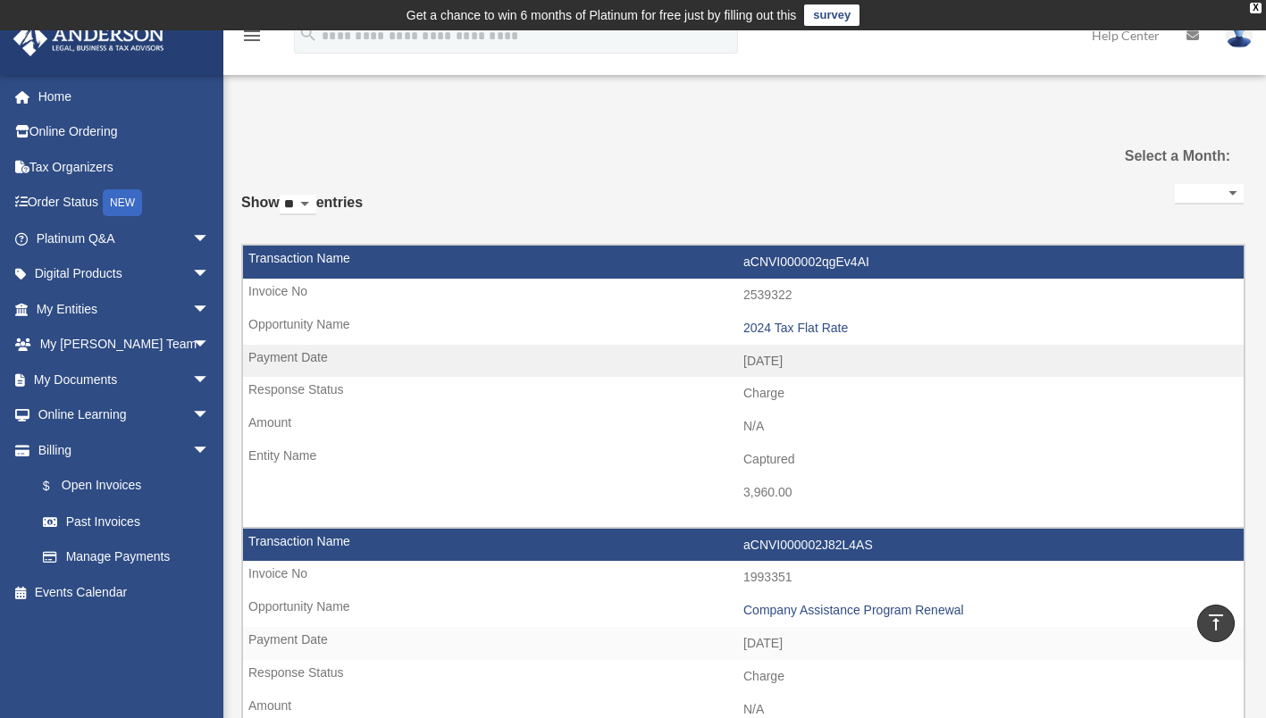
select select
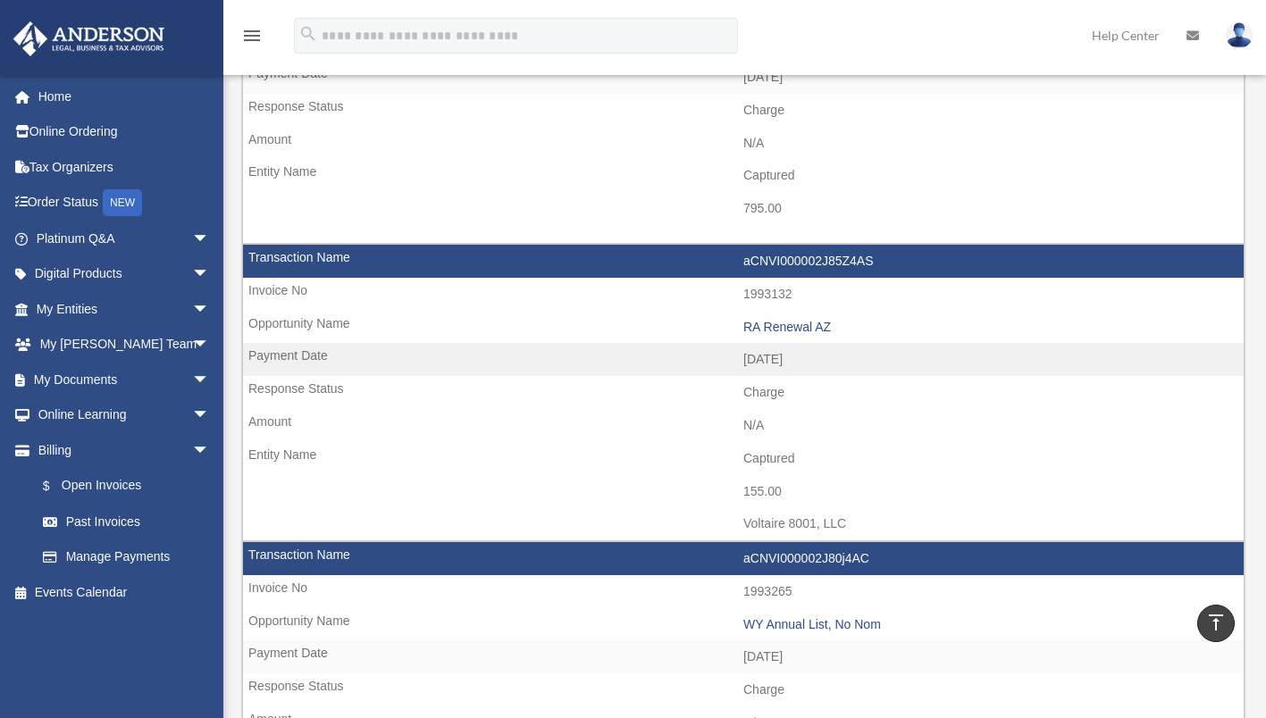
click at [79, 168] on link "Tax Organizers" at bounding box center [125, 167] width 224 height 36
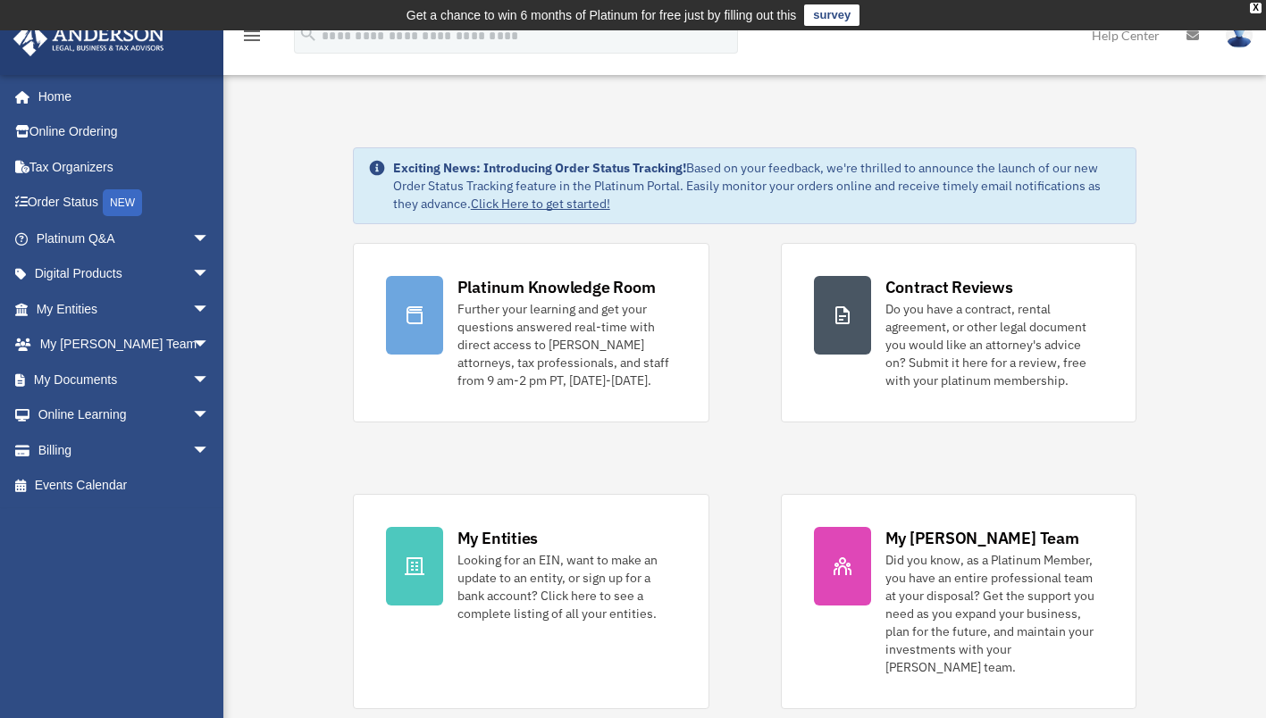
click at [63, 374] on link "My Documents arrow_drop_down" at bounding box center [125, 380] width 224 height 36
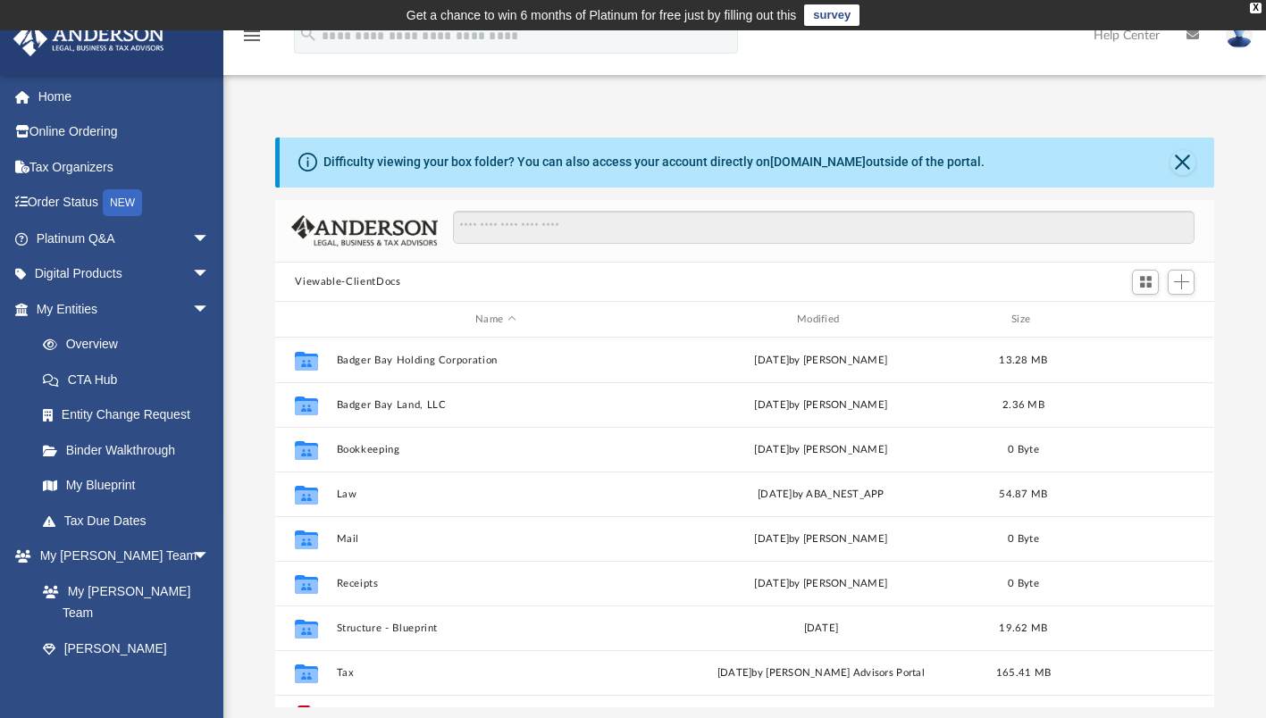
scroll to position [392, 925]
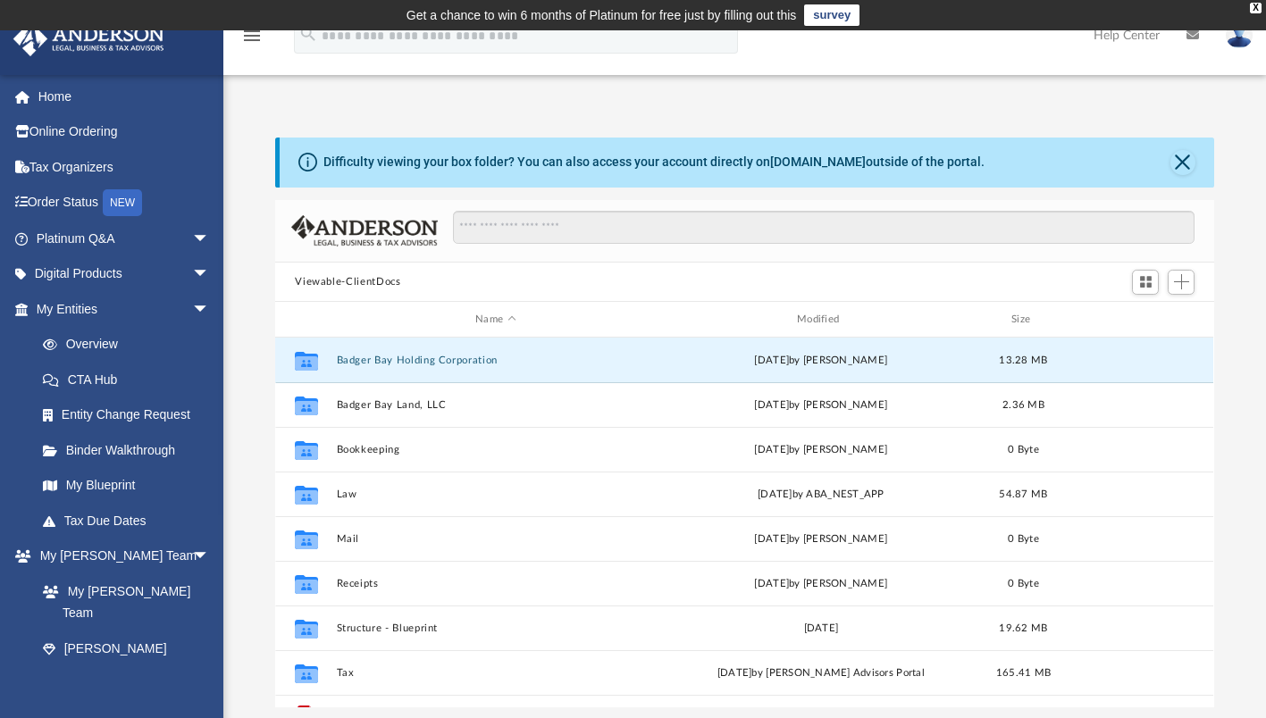
click at [462, 364] on button "Badger Bay Holding Corporation" at bounding box center [496, 361] width 318 height 12
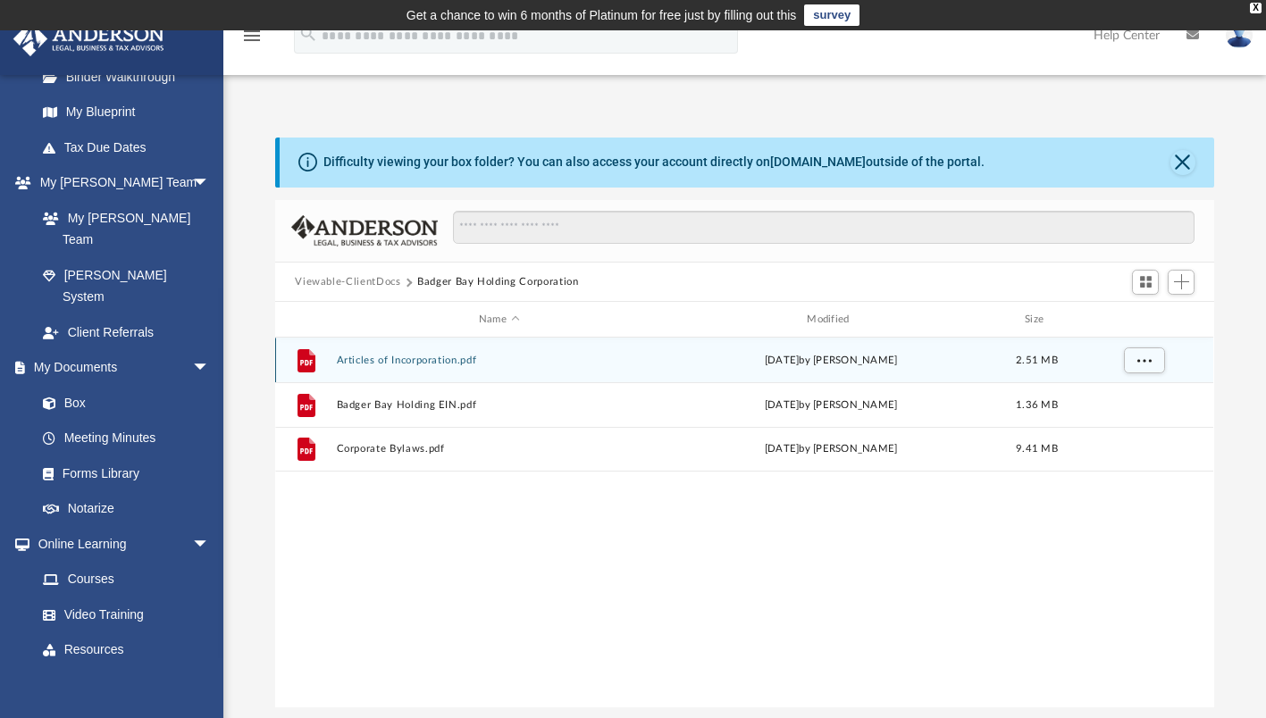
scroll to position [373, 0]
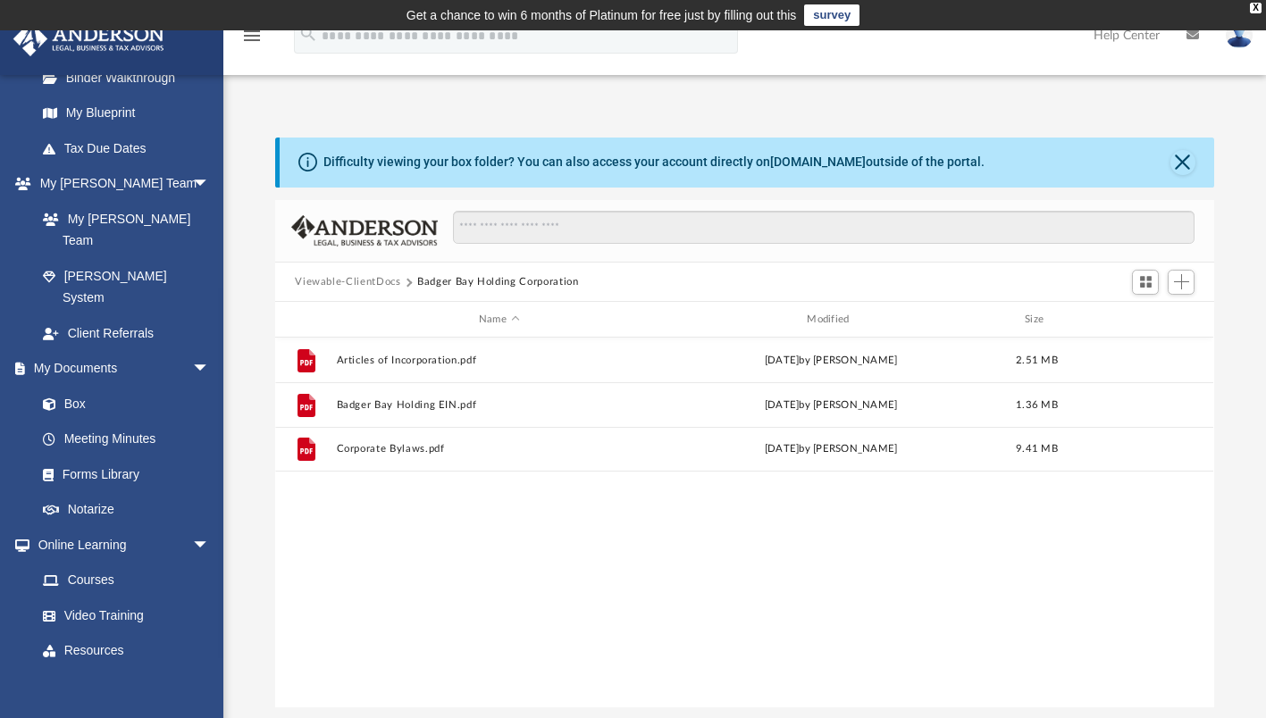
click at [76, 386] on link "Box" at bounding box center [122, 404] width 194 height 36
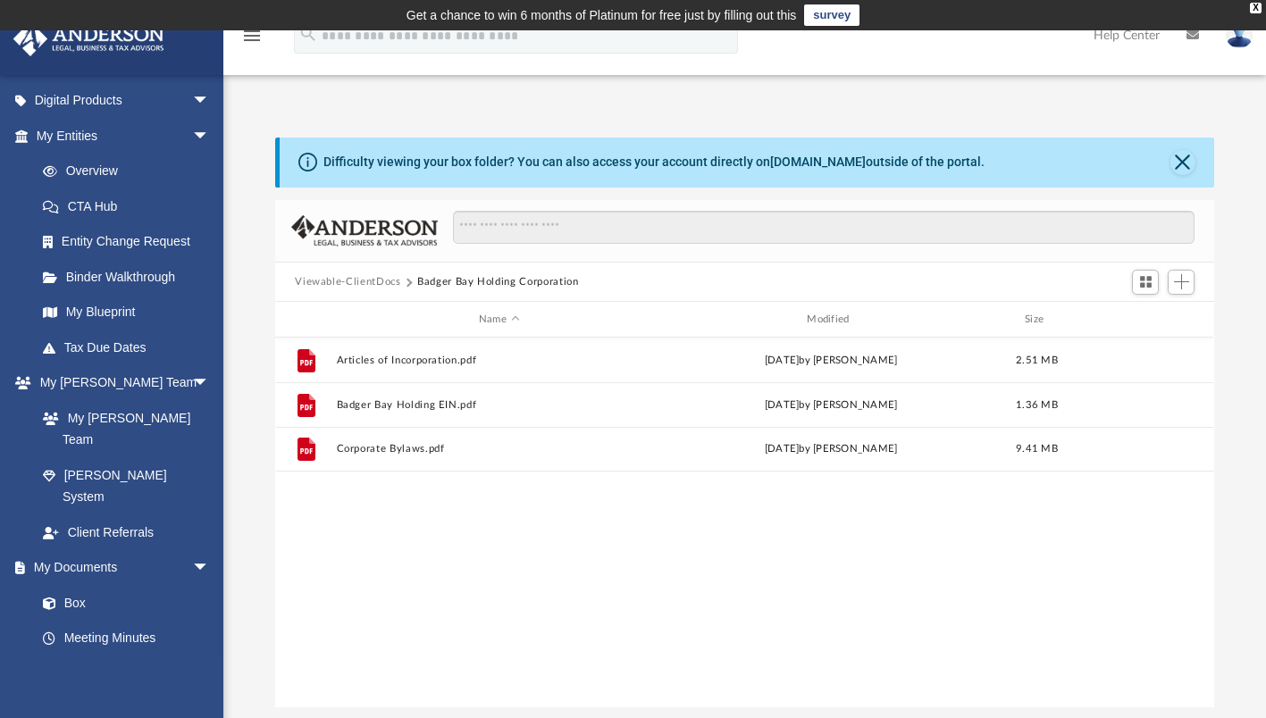
scroll to position [172, 0]
click at [127, 352] on link "Tax Due Dates" at bounding box center [131, 349] width 212 height 36
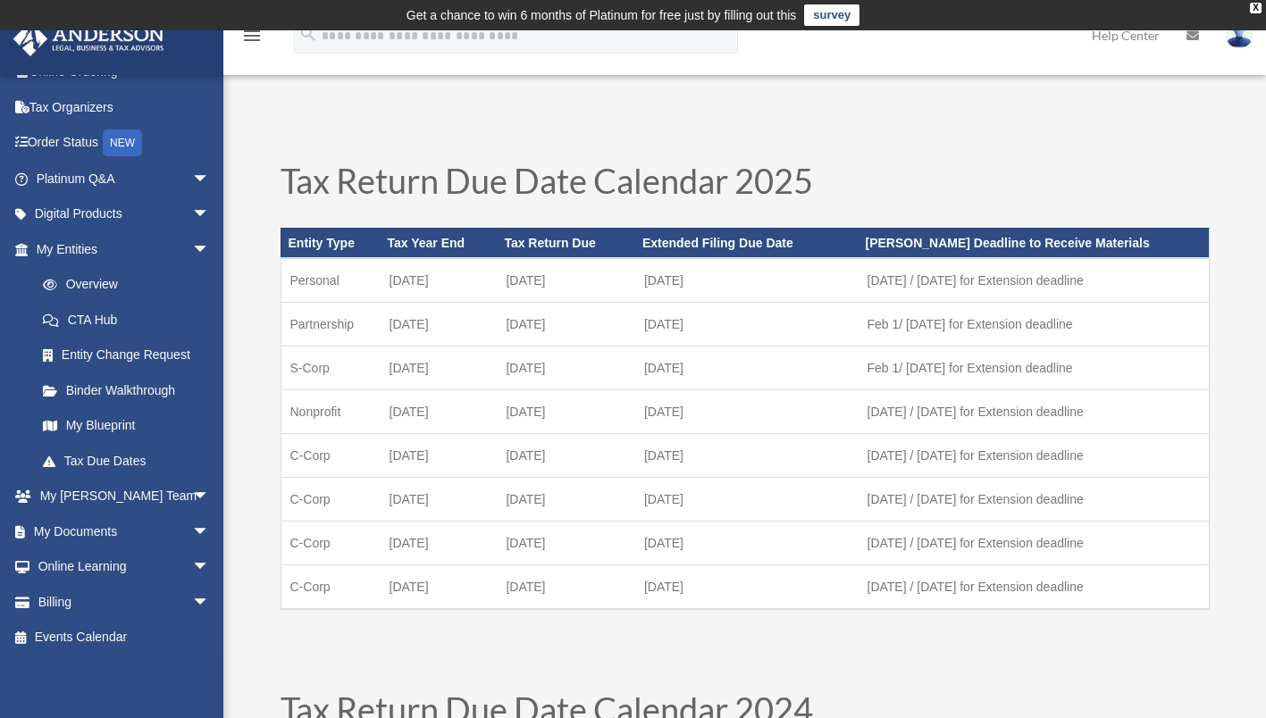
click at [113, 521] on link "My Documents arrow_drop_down" at bounding box center [125, 532] width 224 height 36
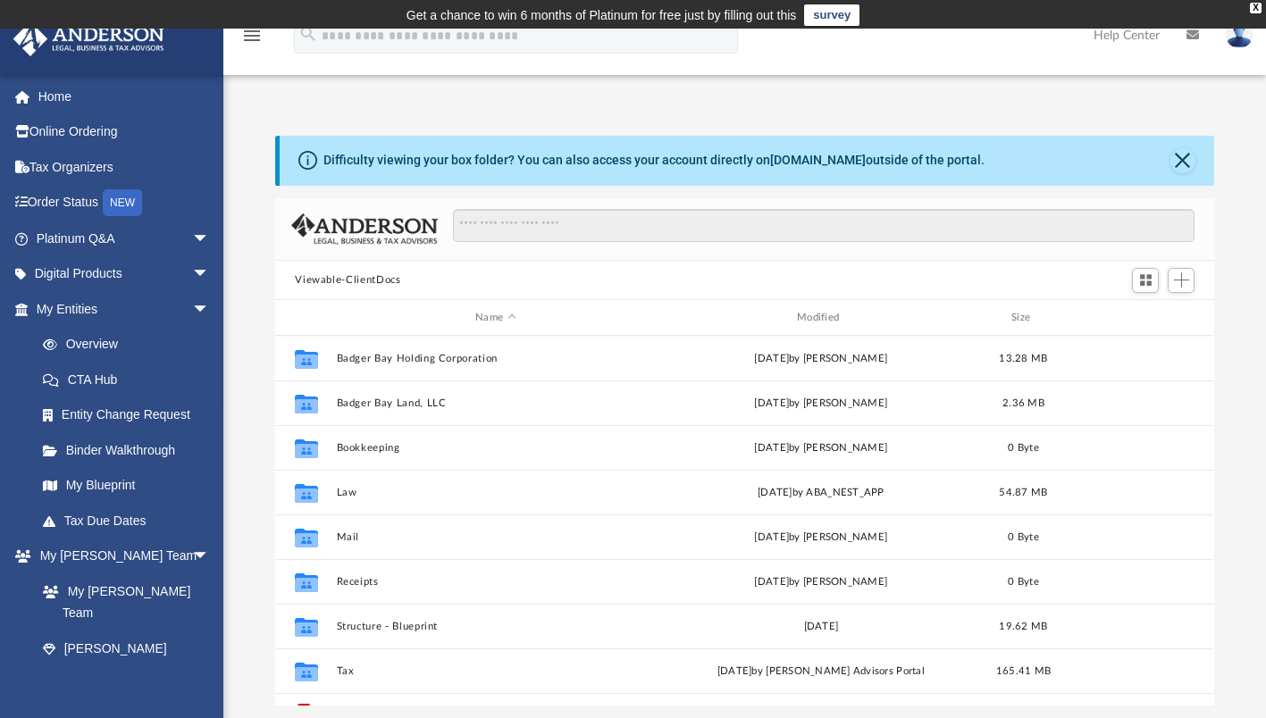
scroll to position [392, 925]
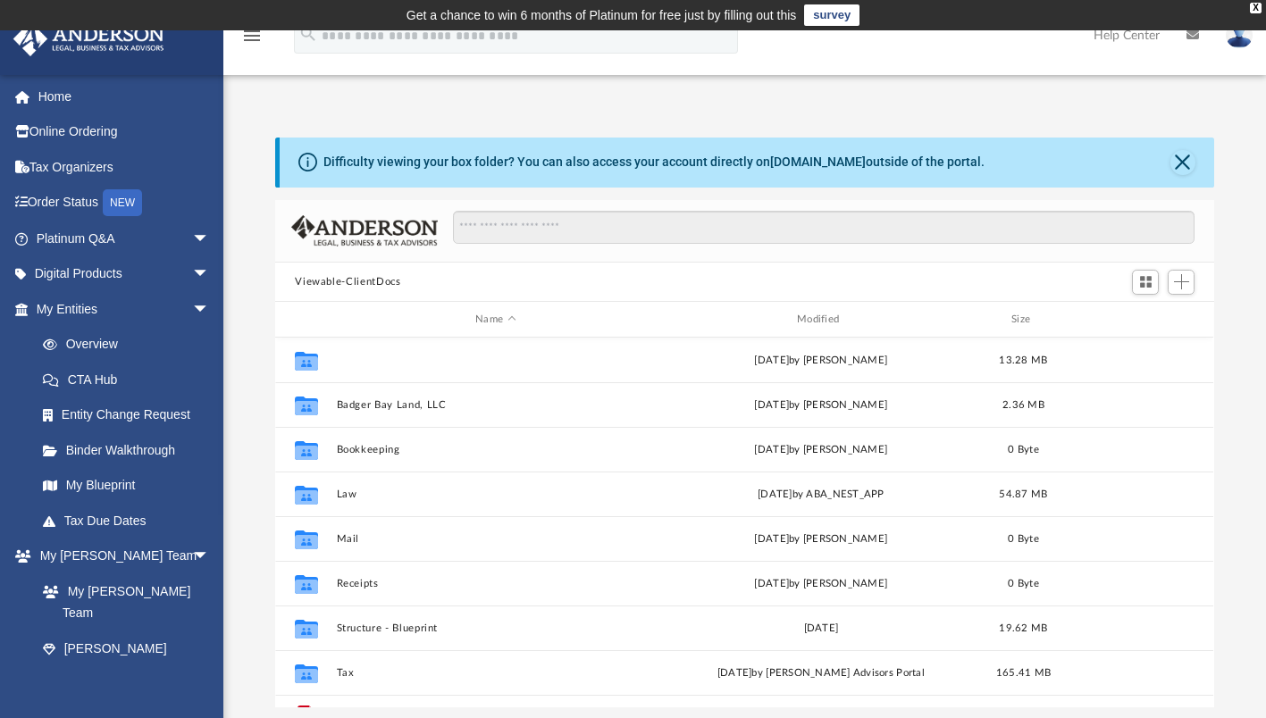
click at [444, 356] on button "Badger Bay Holding Corporation" at bounding box center [496, 361] width 318 height 12
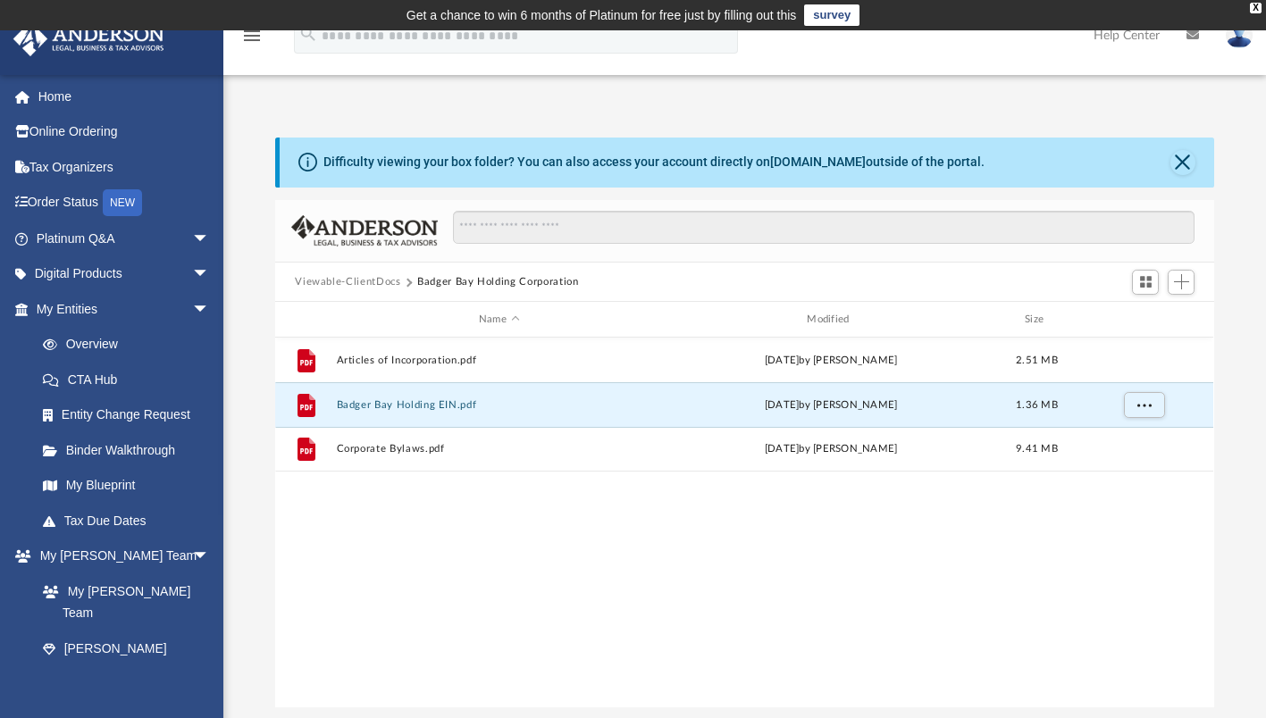
click at [432, 399] on button "Badger Bay Holding EIN.pdf" at bounding box center [499, 405] width 324 height 12
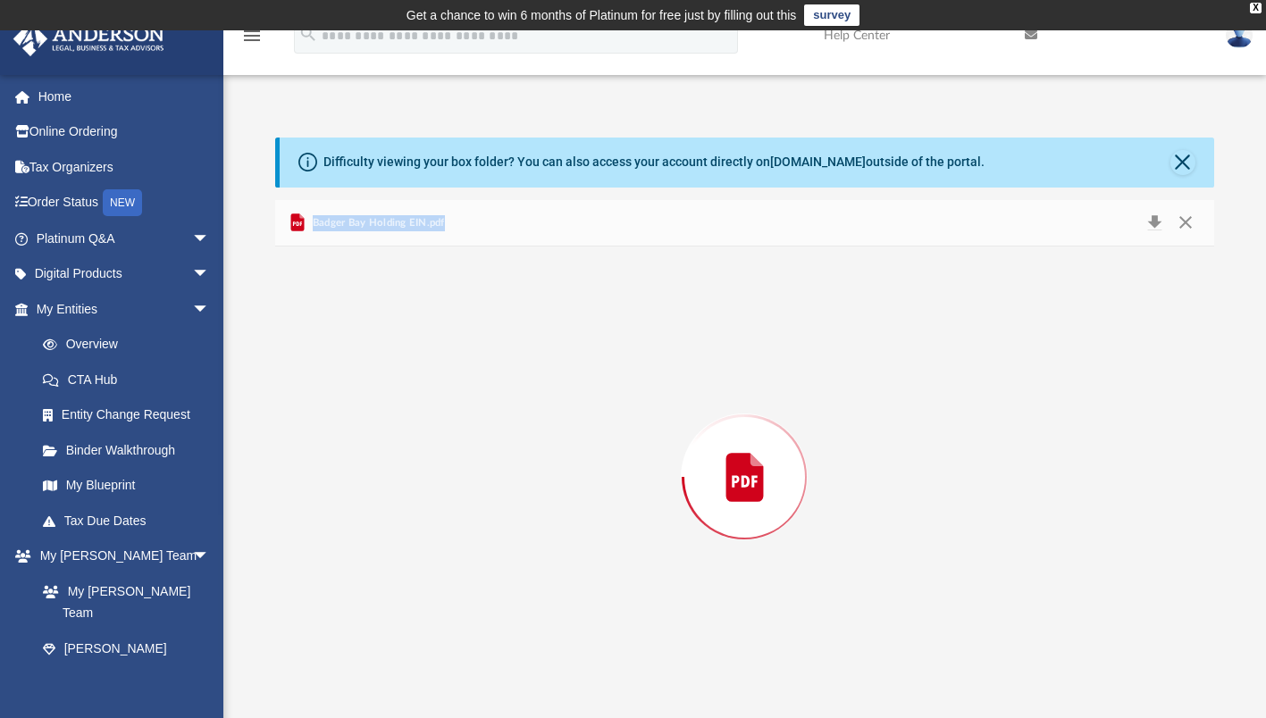
click at [432, 398] on div "Preview" at bounding box center [744, 477] width 938 height 461
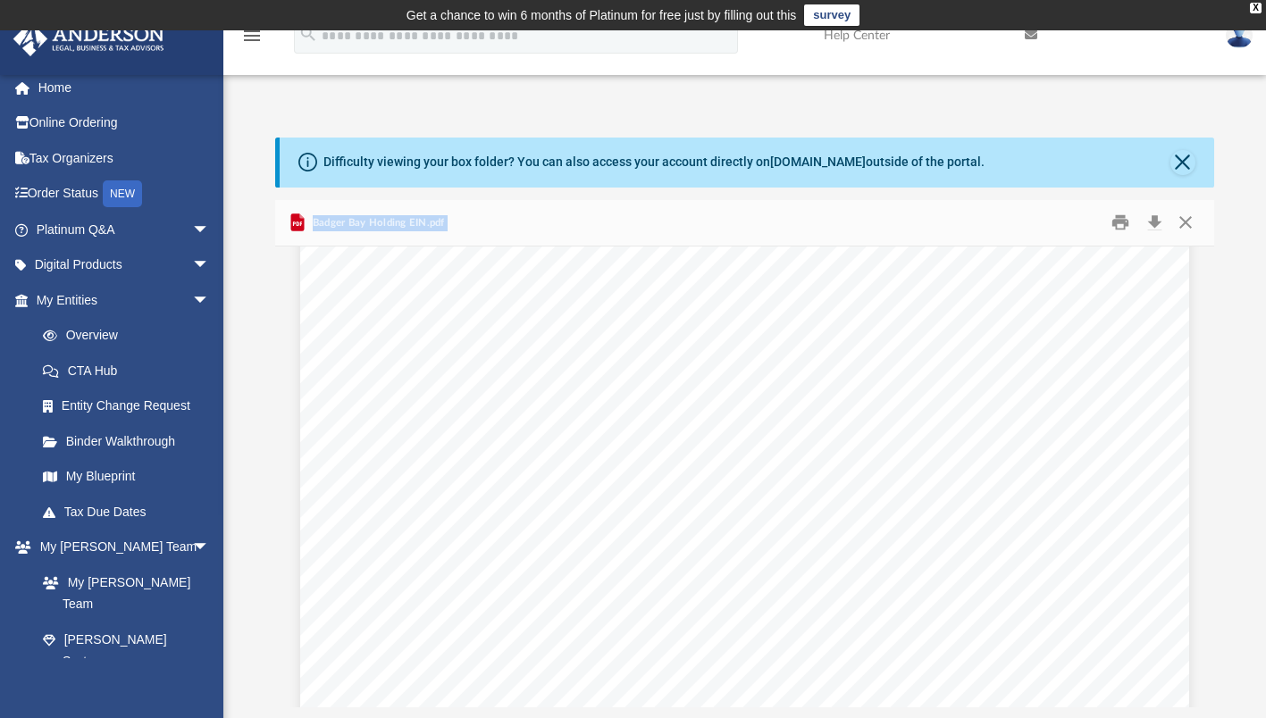
scroll to position [7, 0]
click at [192, 272] on span "arrow_drop_down" at bounding box center [210, 267] width 36 height 37
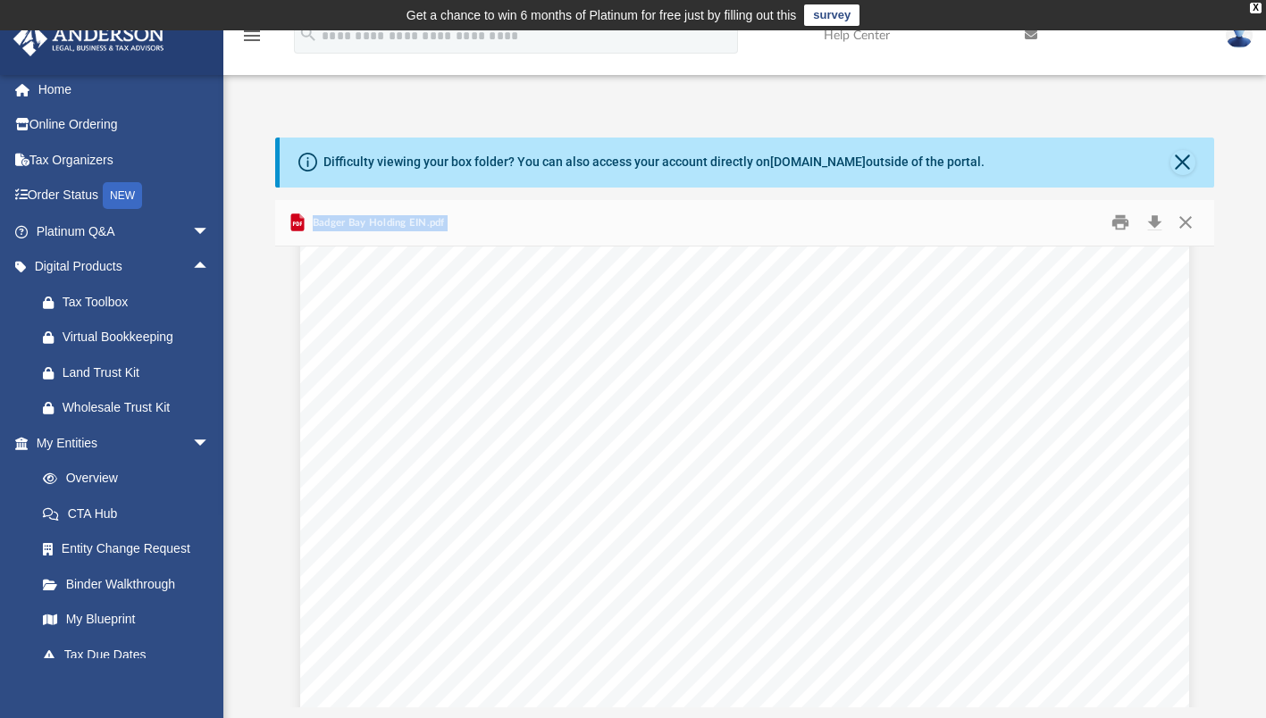
click at [102, 305] on div "Tax Toolbox" at bounding box center [139, 302] width 152 height 22
click at [93, 158] on link "Tax Organizers" at bounding box center [125, 160] width 224 height 36
